Goal: Task Accomplishment & Management: Complete application form

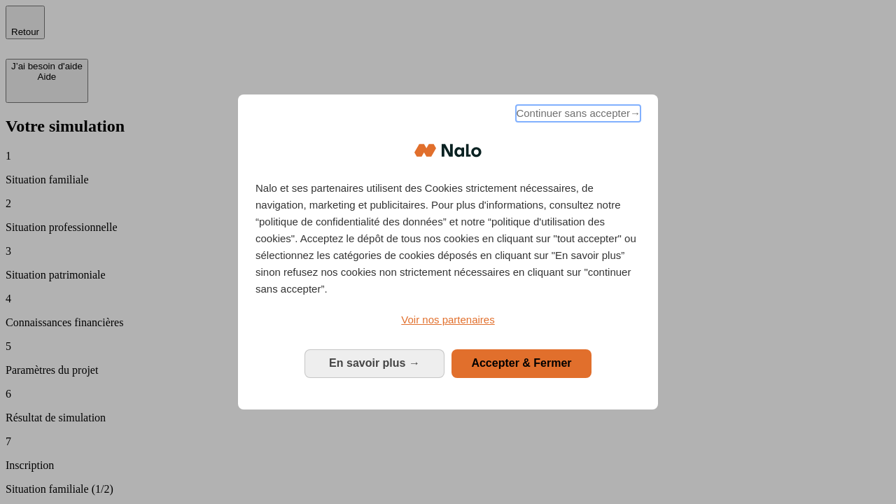
click at [577, 115] on span "Continuer sans accepter →" at bounding box center [578, 113] width 125 height 17
